Goal: Transaction & Acquisition: Obtain resource

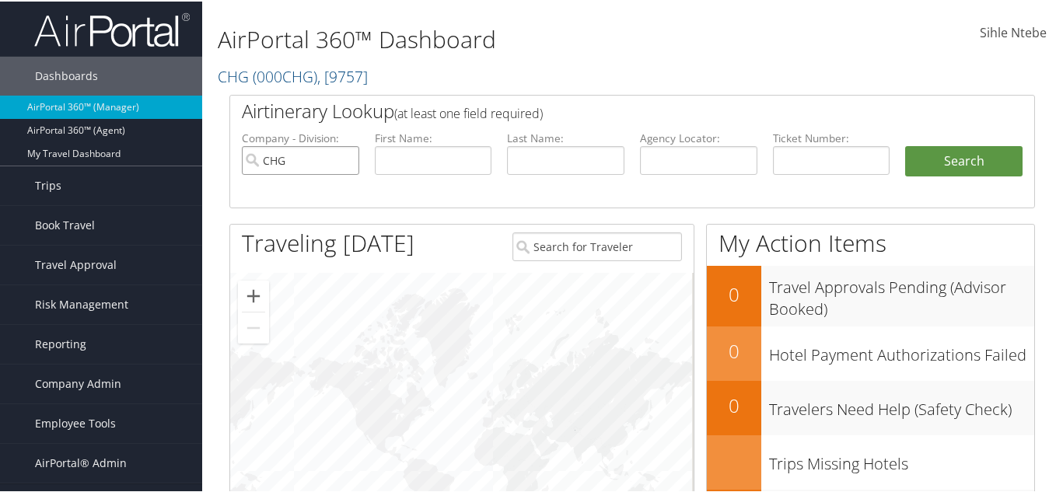
drag, startPoint x: 343, startPoint y: 158, endPoint x: 351, endPoint y: 159, distance: 7.8
click at [343, 158] on input "CHG" at bounding box center [300, 159] width 117 height 29
click at [541, 158] on input "text" at bounding box center [565, 159] width 117 height 29
type input "knoxx"
click at [438, 159] on input "text" at bounding box center [433, 159] width 117 height 29
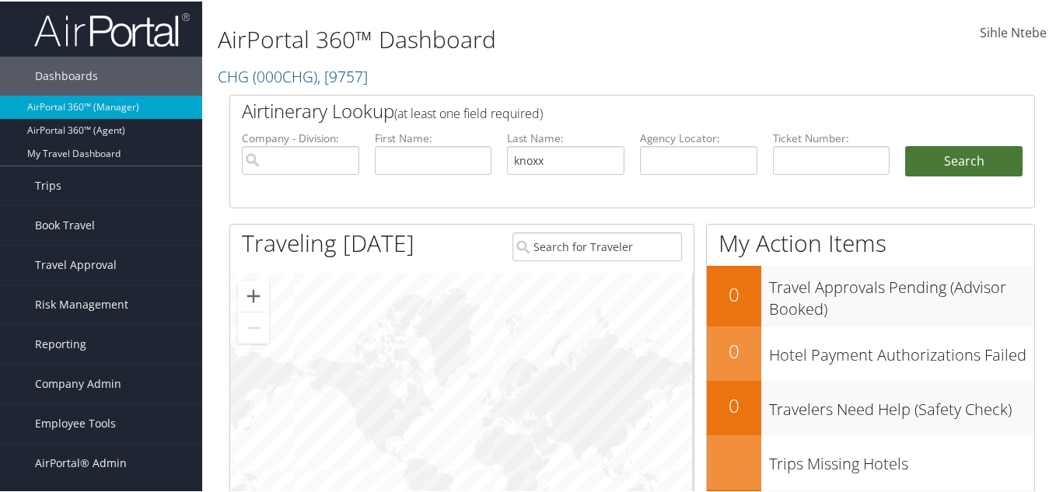
click at [969, 159] on button "Search" at bounding box center [963, 160] width 117 height 31
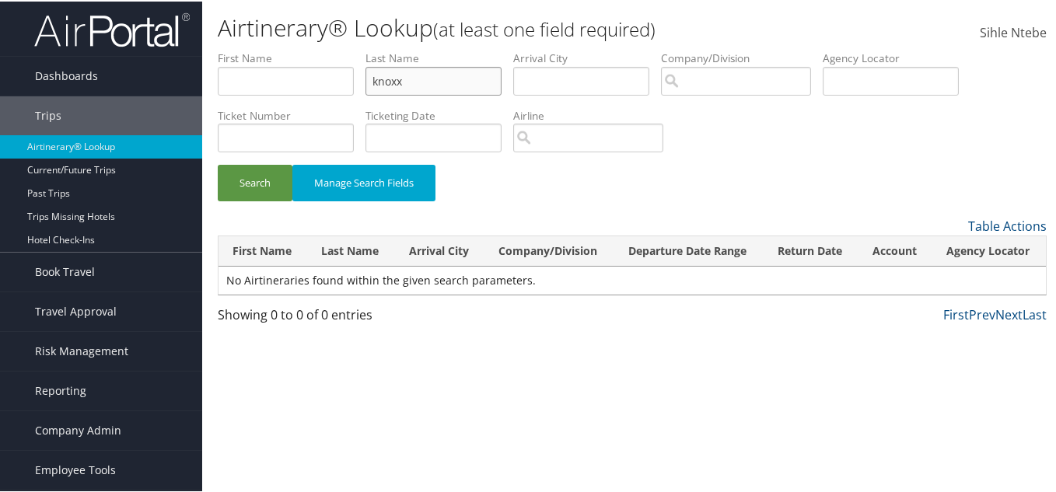
click at [422, 80] on input "knoxx" at bounding box center [433, 79] width 136 height 29
type input "knox"
click at [256, 185] on button "Search" at bounding box center [255, 181] width 75 height 37
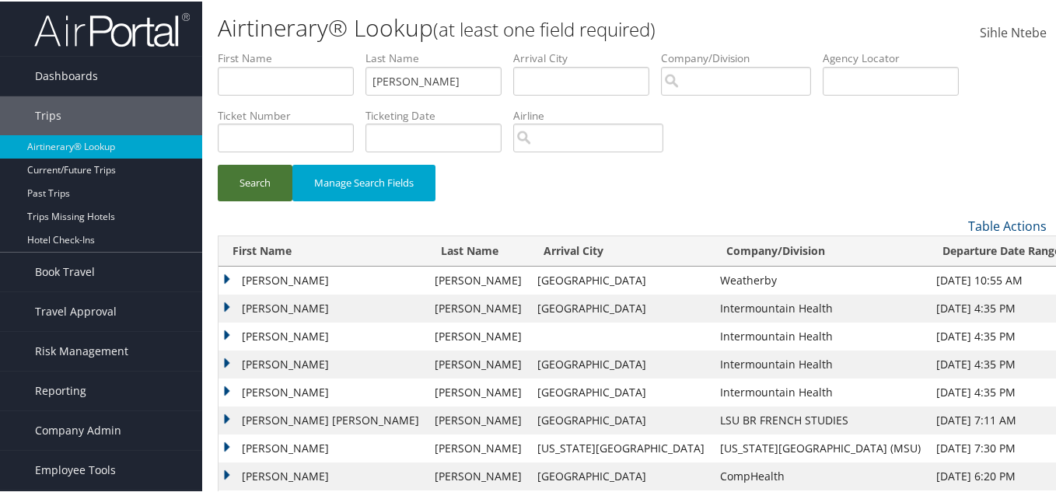
scroll to position [78, 0]
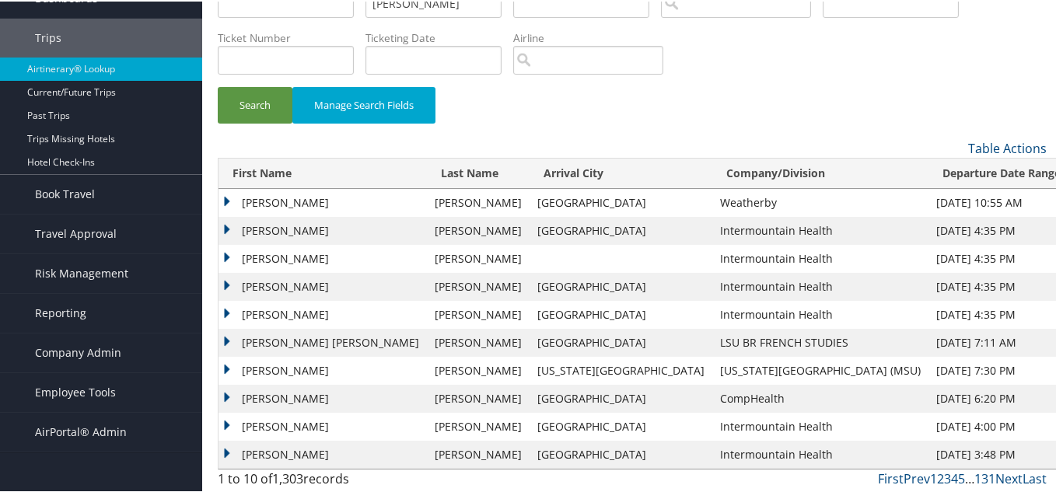
click at [228, 393] on td "Isabella" at bounding box center [323, 397] width 208 height 28
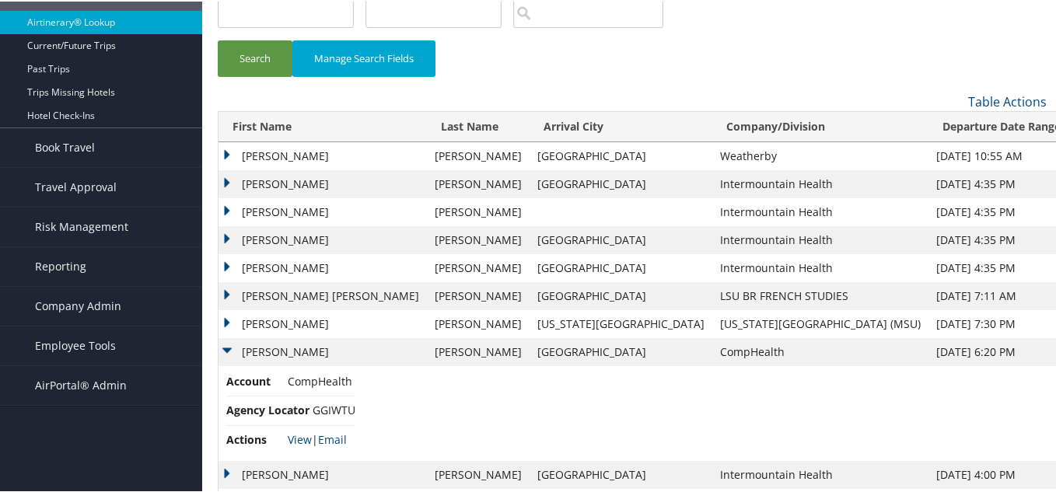
scroll to position [173, 0]
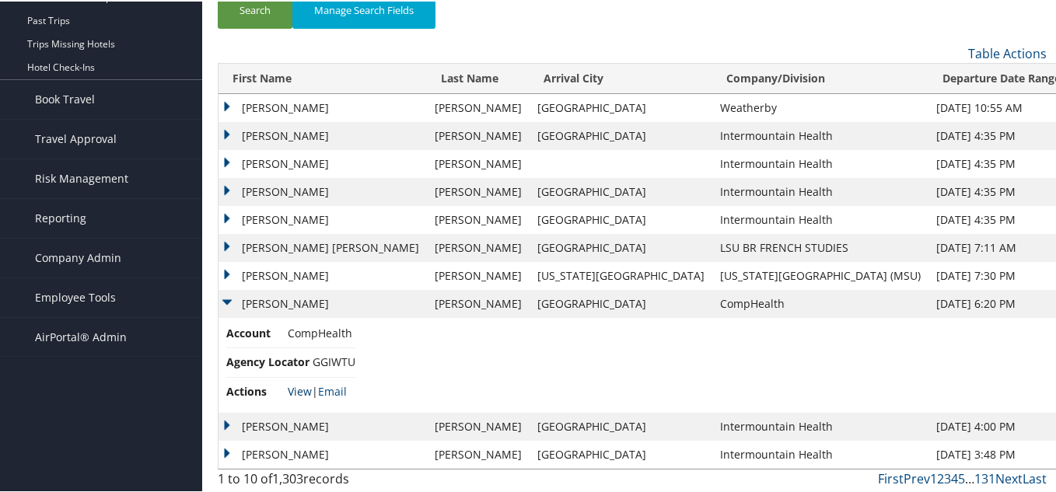
click at [302, 388] on link "View" at bounding box center [300, 390] width 24 height 15
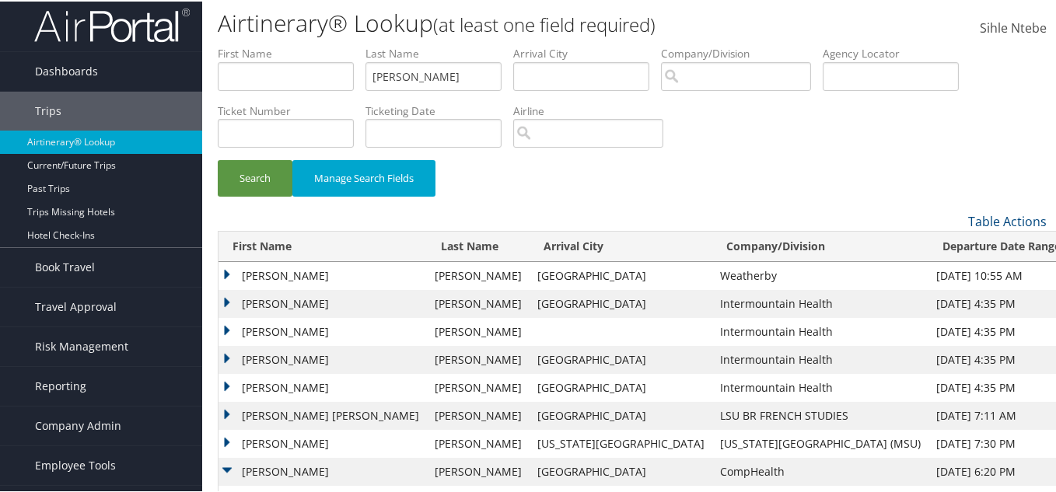
scroll to position [0, 0]
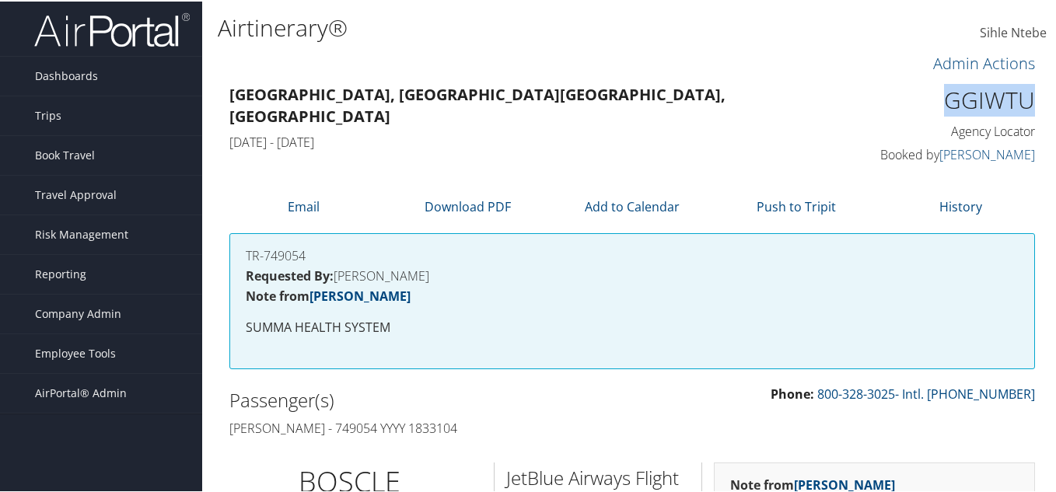
drag, startPoint x: 1006, startPoint y: 109, endPoint x: 938, endPoint y: 112, distance: 68.5
click at [938, 112] on h1 "GGIWTU" at bounding box center [943, 98] width 184 height 33
copy h1 "GGIWTU"
click at [320, 205] on li "Email" at bounding box center [304, 195] width 164 height 55
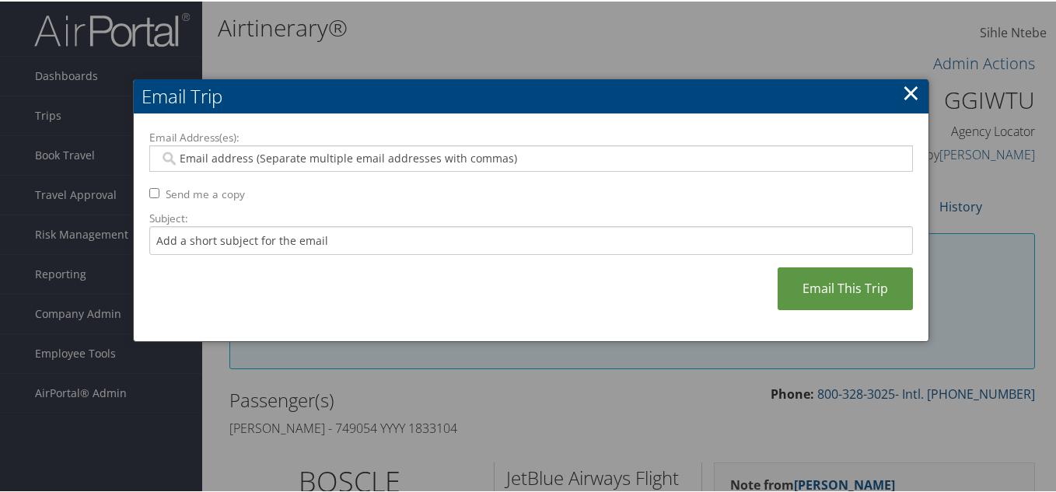
click at [293, 158] on input "Email Address(es):" at bounding box center [530, 157] width 743 height 16
paste input "ISABKNOX@GMAIL.COM"
type input "ISABKNOX@GMAIL.COM"
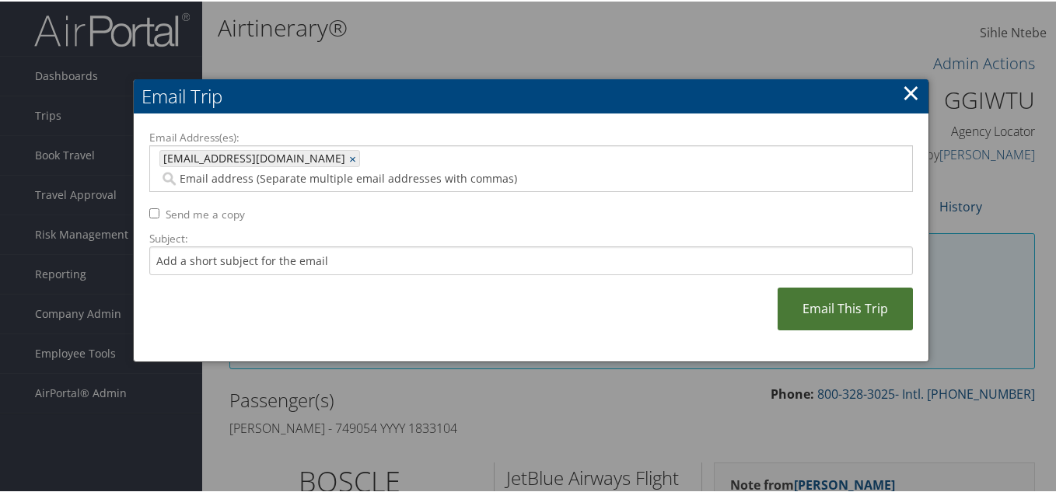
click at [817, 286] on link "Email This Trip" at bounding box center [845, 307] width 135 height 43
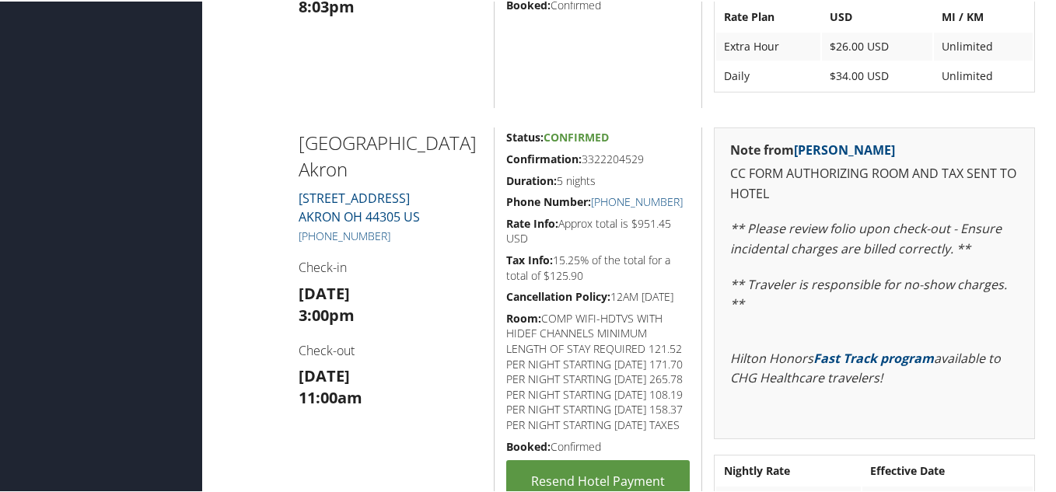
scroll to position [1011, 0]
